Goal: Task Accomplishment & Management: Use online tool/utility

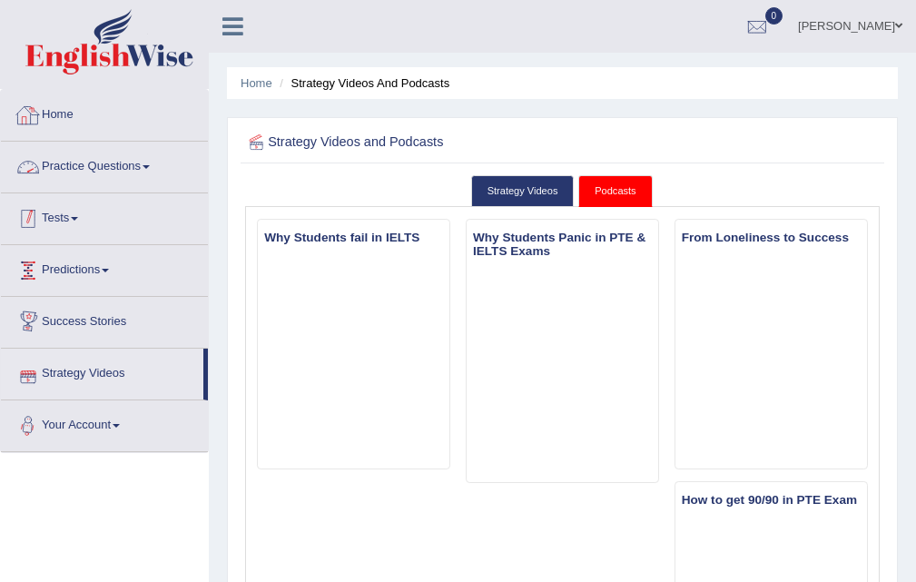
click at [63, 215] on link "Tests" at bounding box center [104, 215] width 207 height 45
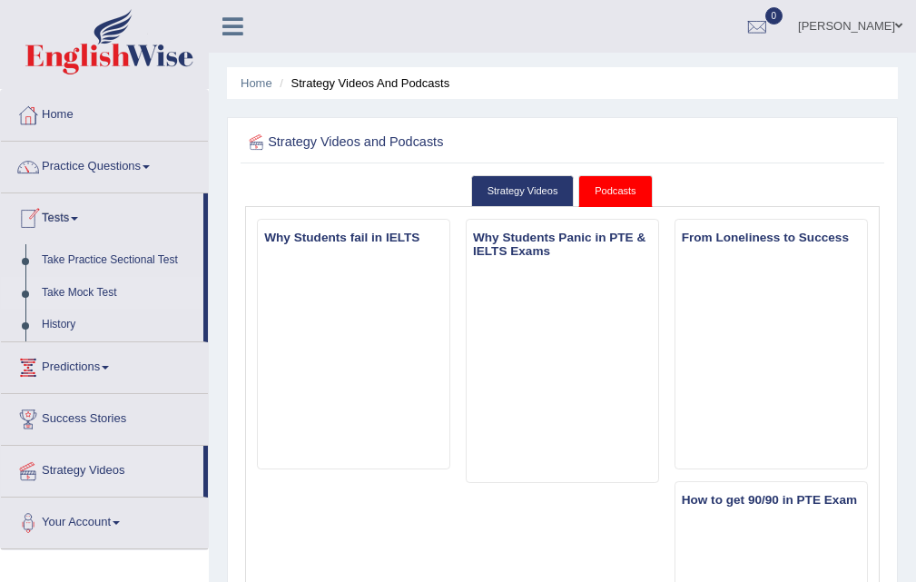
click at [100, 278] on link "Take Mock Test" at bounding box center [119, 293] width 170 height 33
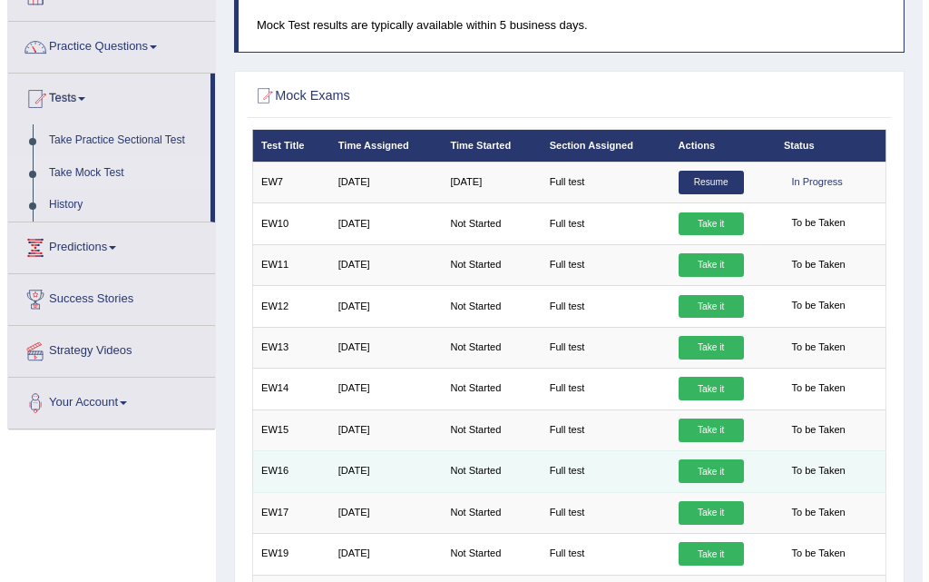
scroll to position [8, 0]
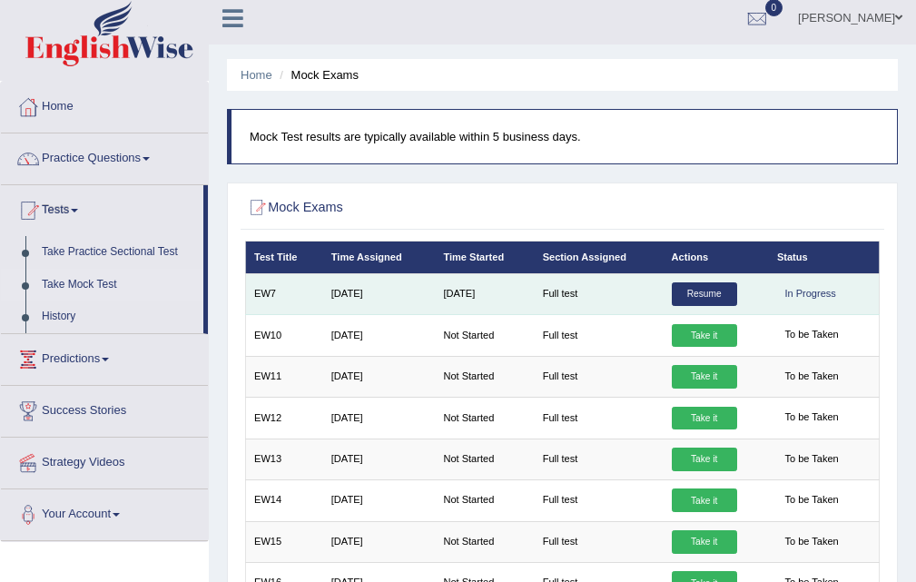
click at [707, 290] on link "Resume" at bounding box center [703, 294] width 65 height 24
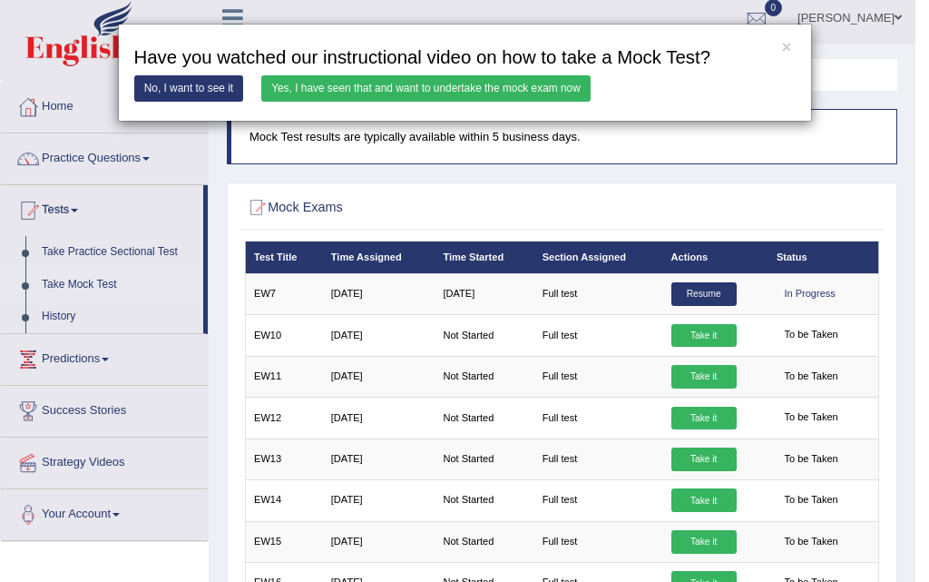
click at [716, 293] on div "× Have you watched our instructional video on how to take a Mock Test? No, I wa…" at bounding box center [464, 291] width 929 height 582
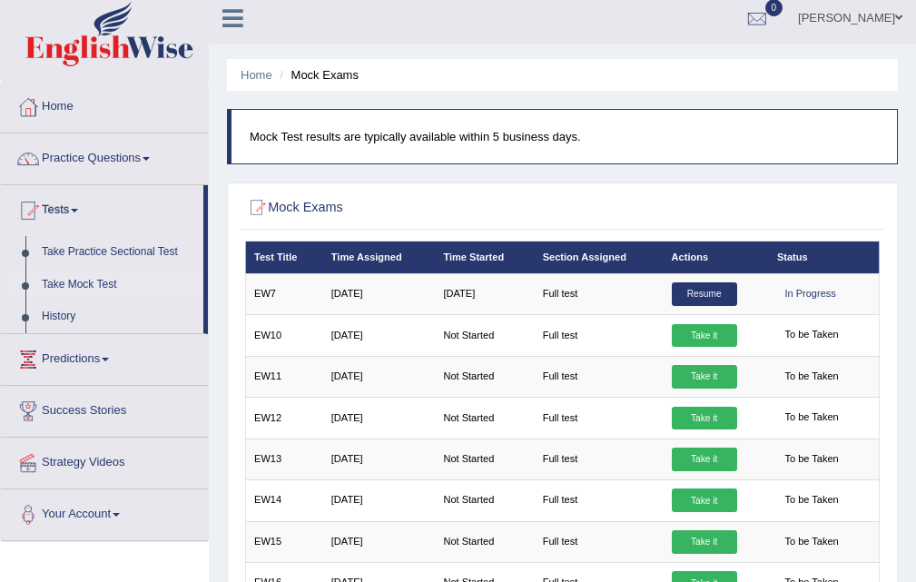
click at [716, 292] on link "Resume" at bounding box center [703, 294] width 65 height 24
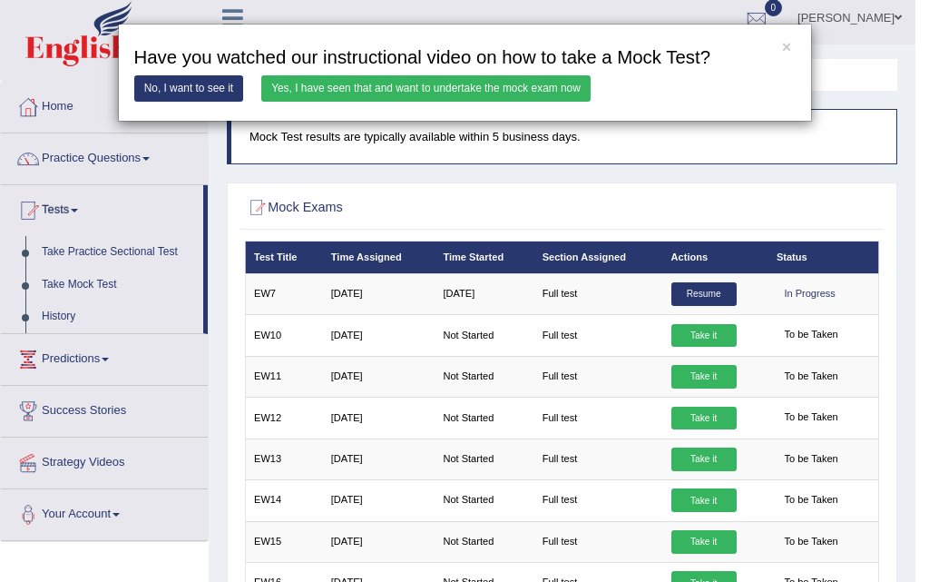
click at [396, 91] on link "Yes, I have seen that and want to undertake the mock exam now" at bounding box center [425, 88] width 329 height 26
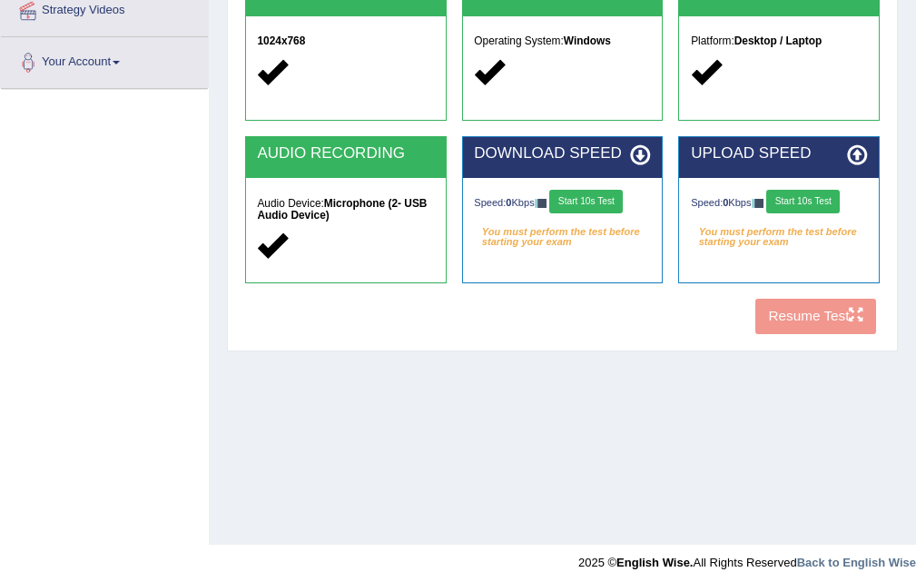
scroll to position [363, 0]
click at [612, 211] on button "Start 10s Test" at bounding box center [585, 202] width 73 height 24
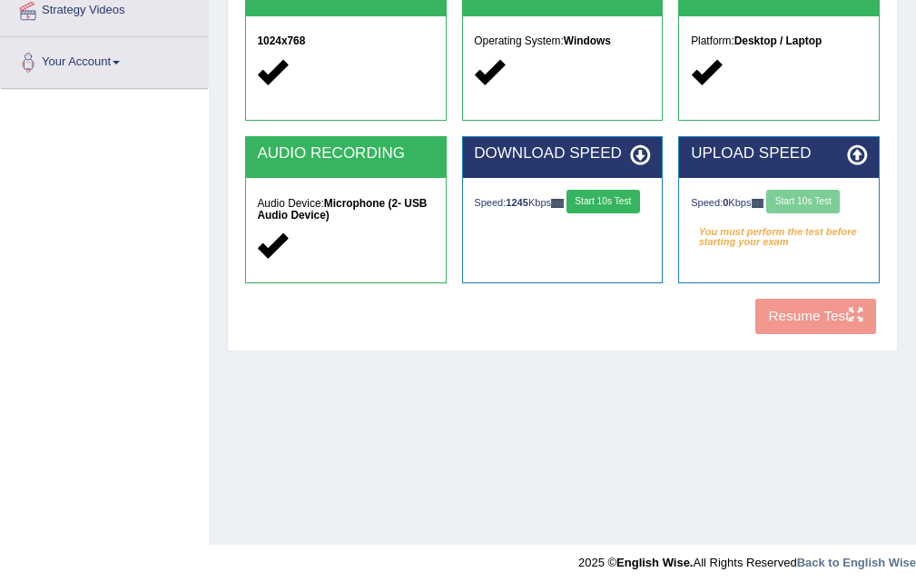
click at [792, 210] on div "Speed: 0 Kbps Start 10s Test" at bounding box center [779, 203] width 176 height 27
click at [807, 198] on div "Speed: 0 Kbps Start 10s Test" at bounding box center [779, 203] width 176 height 27
click at [808, 201] on div "Speed: 0 Kbps Start 10s Test" at bounding box center [779, 203] width 176 height 27
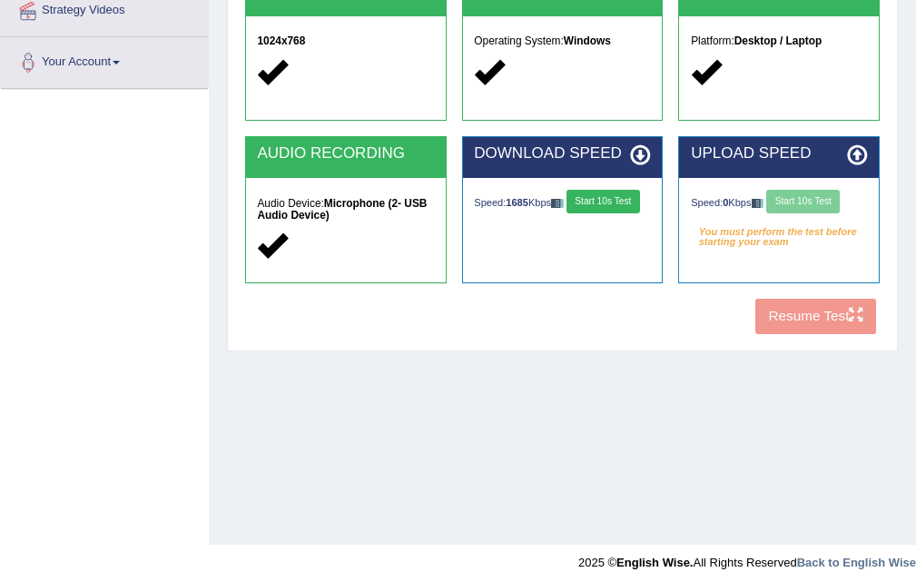
click at [801, 196] on div "Speed: 0 Kbps Start 10s Test" at bounding box center [779, 203] width 176 height 27
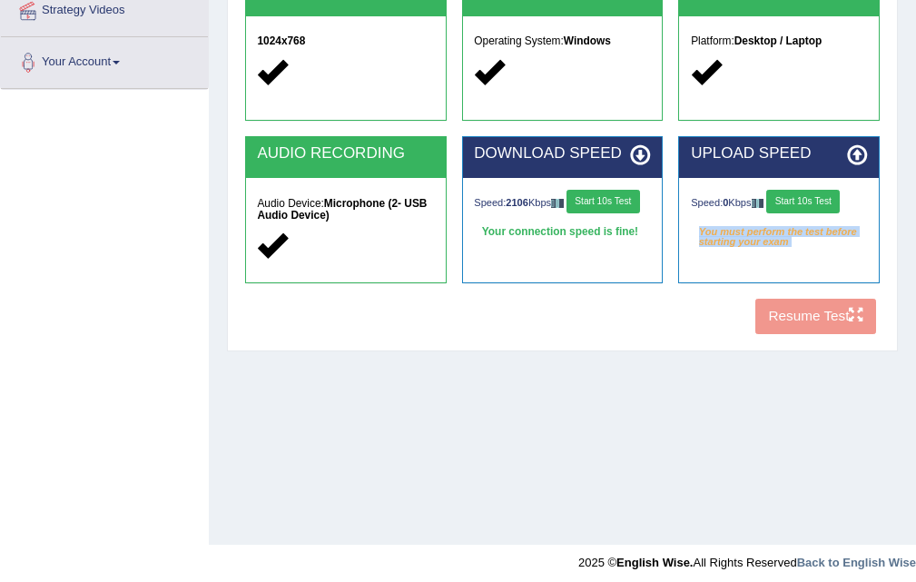
click at [801, 198] on div "Speed: 0 Kbps Start 10s Test" at bounding box center [779, 203] width 176 height 27
click at [801, 198] on button "Start 10s Test" at bounding box center [802, 202] width 73 height 24
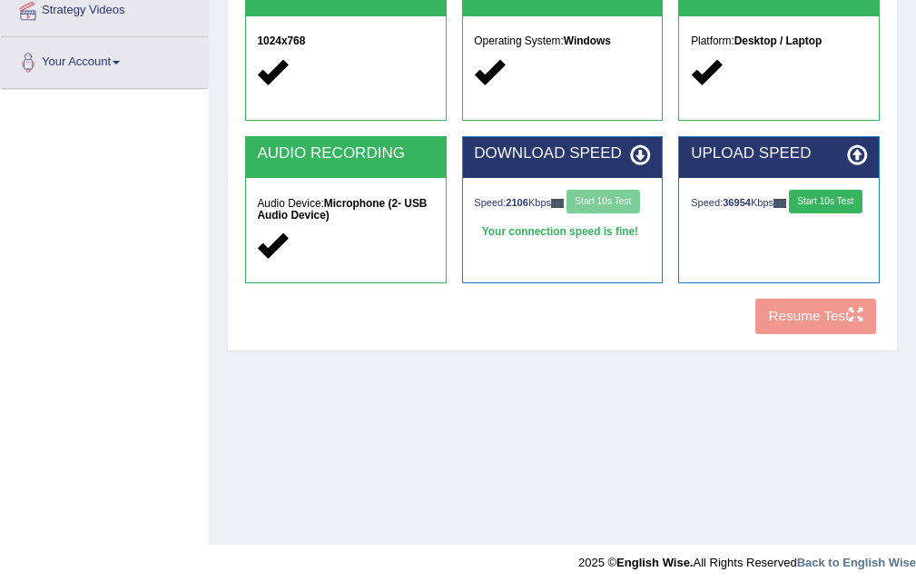
click at [687, 225] on div "Speed: 36954 Kbps Start 10s Test" at bounding box center [779, 205] width 200 height 54
click at [789, 213] on button "Start 10s Test" at bounding box center [825, 202] width 73 height 24
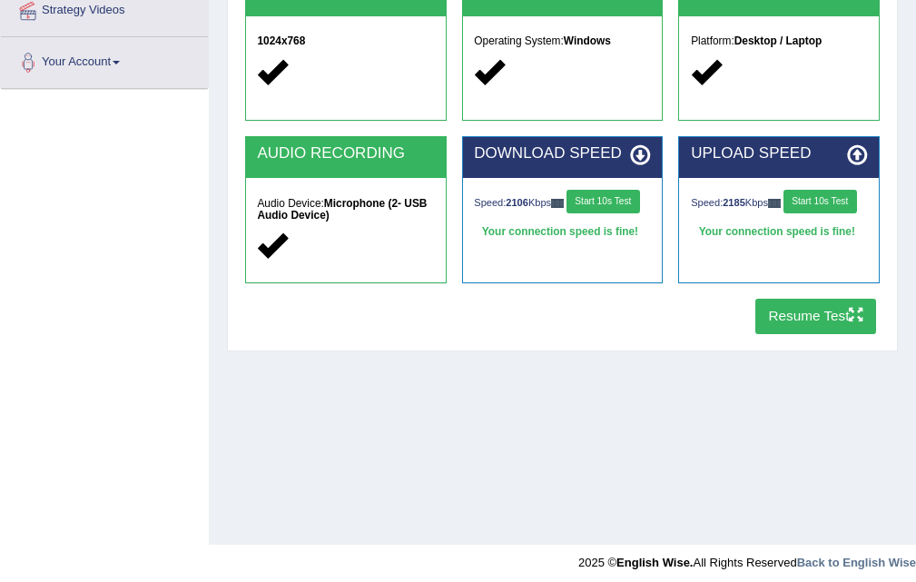
click at [783, 213] on button "Start 10s Test" at bounding box center [819, 202] width 73 height 24
click at [781, 323] on button "Resume Test" at bounding box center [815, 316] width 121 height 35
click at [795, 310] on button "Resume Test" at bounding box center [815, 316] width 121 height 35
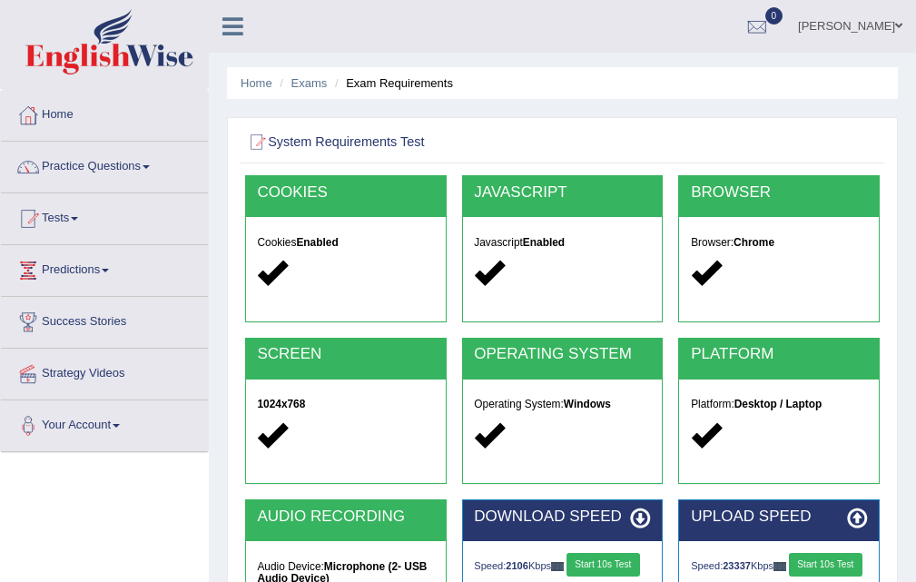
scroll to position [181, 0]
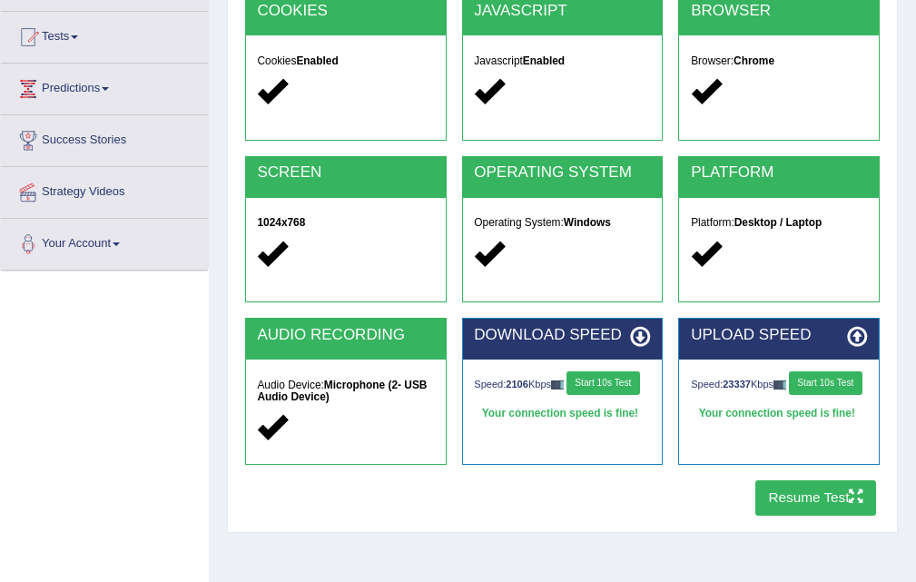
drag, startPoint x: 768, startPoint y: 490, endPoint x: 0, endPoint y: 476, distance: 767.8
click at [0, 493] on div "Toggle navigation Home Practice Questions Speaking Practice Read Aloud Repeat S…" at bounding box center [458, 291] width 916 height 944
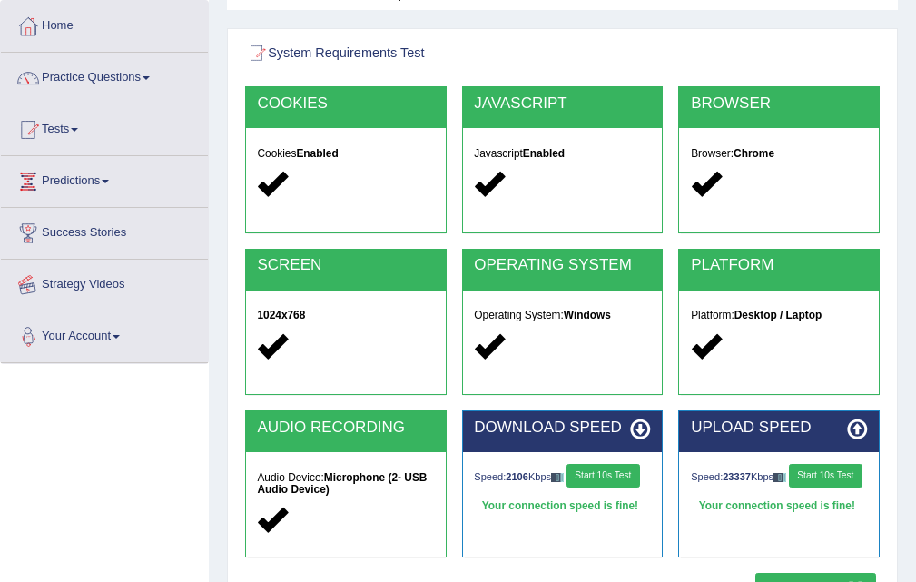
scroll to position [0, 0]
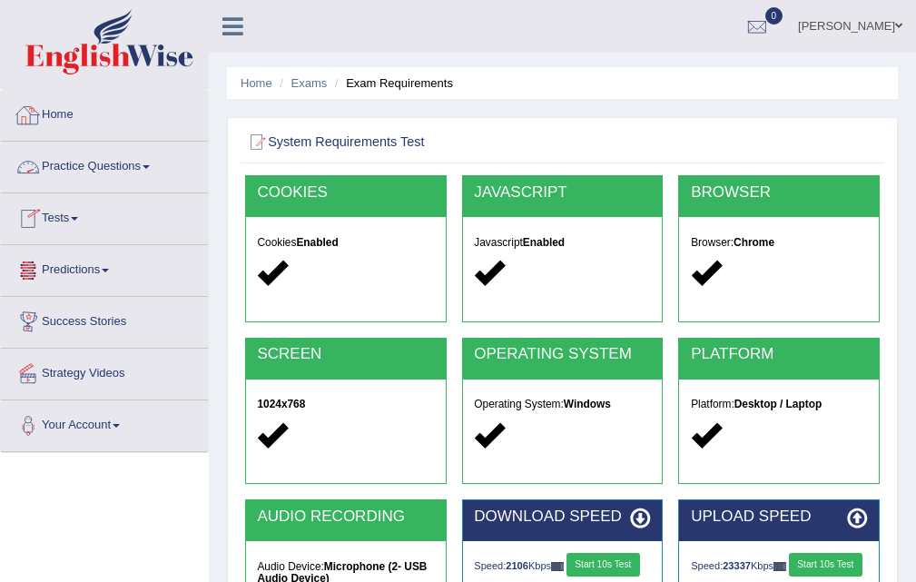
click at [57, 98] on link "Home" at bounding box center [104, 112] width 207 height 45
